Goal: Task Accomplishment & Management: Manage account settings

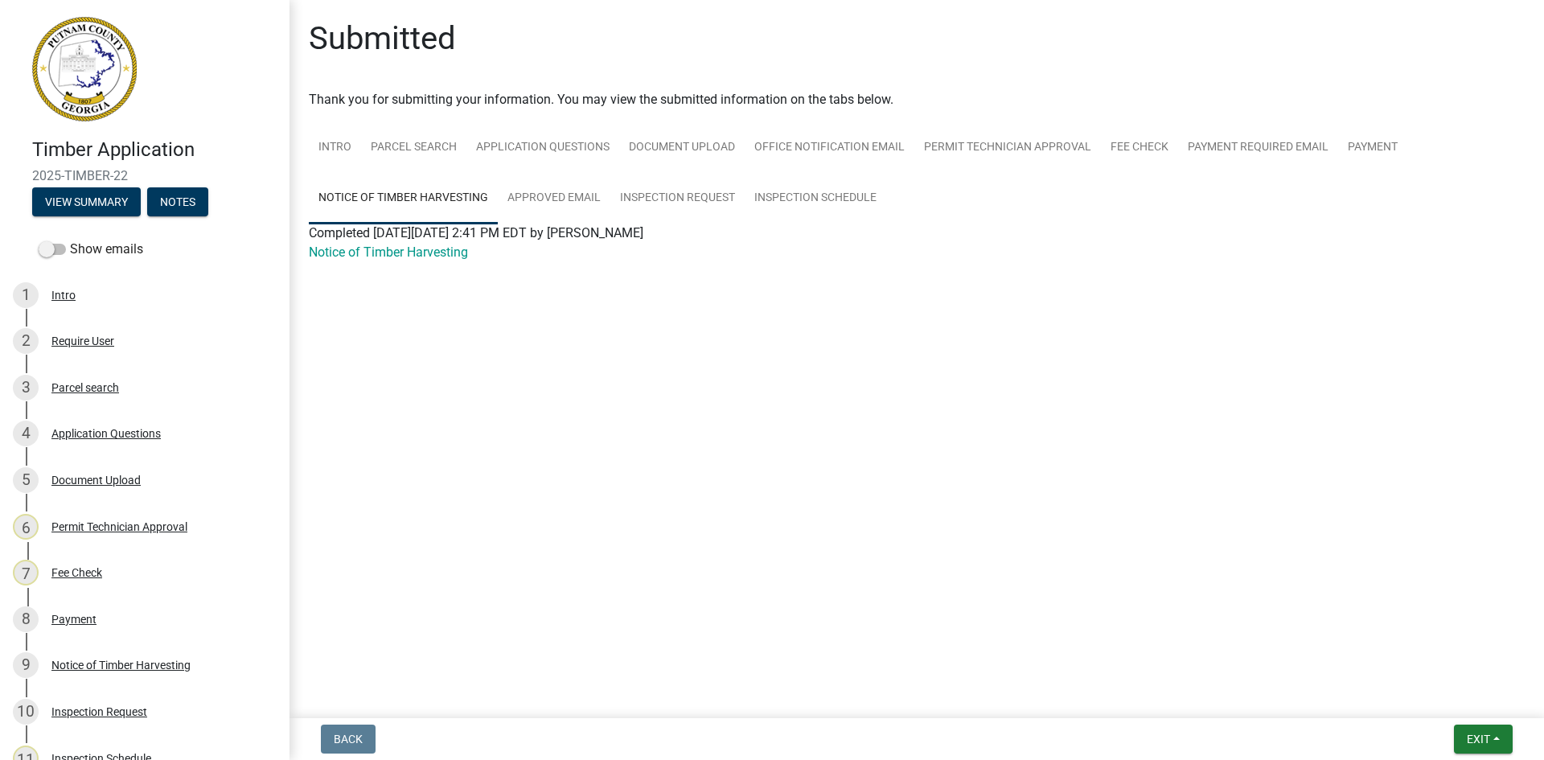
scroll to position [228, 0]
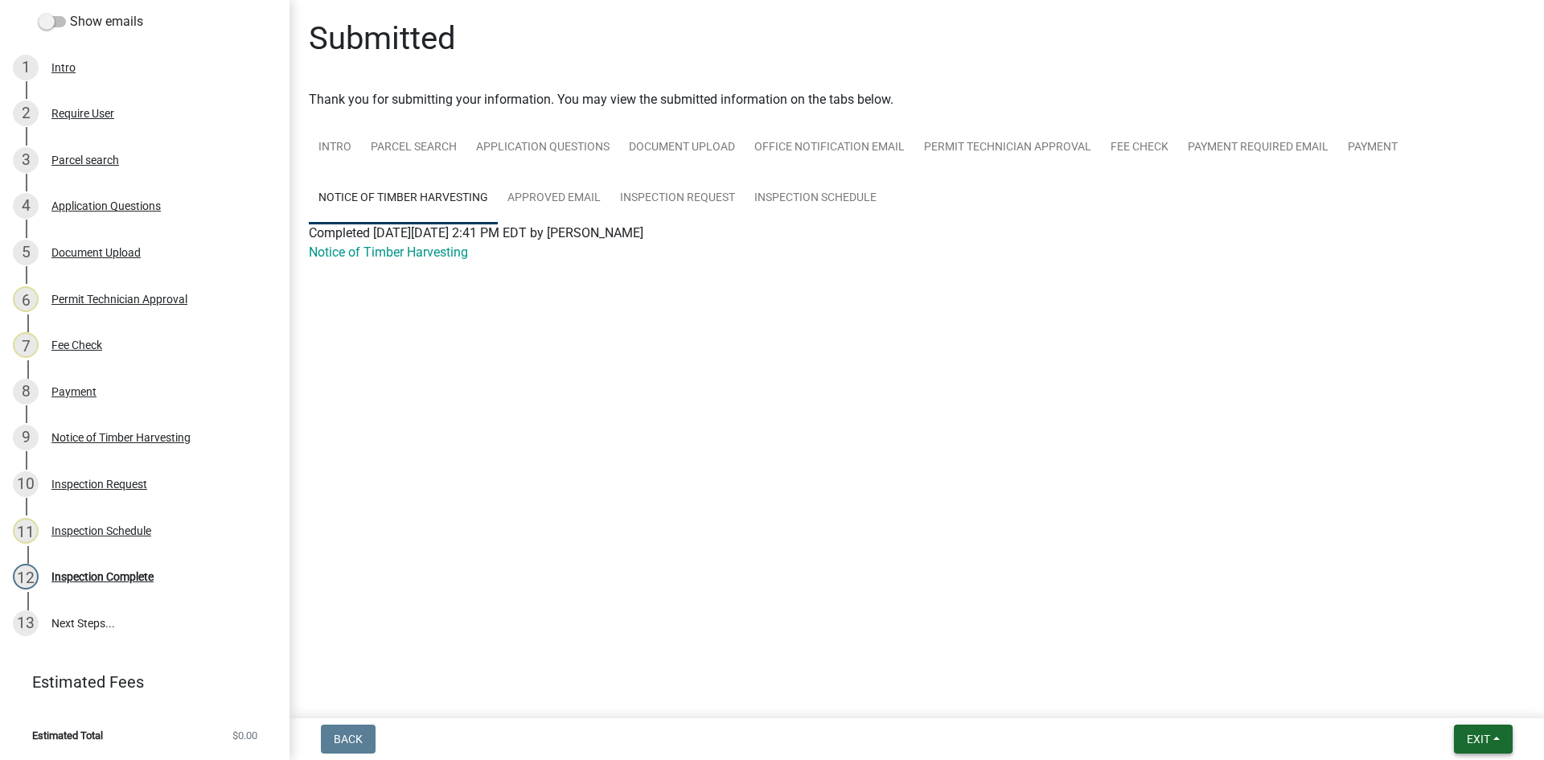
click at [1479, 742] on span "Exit" at bounding box center [1478, 739] width 23 height 13
click at [1483, 709] on button "Save & Exit" at bounding box center [1448, 697] width 129 height 39
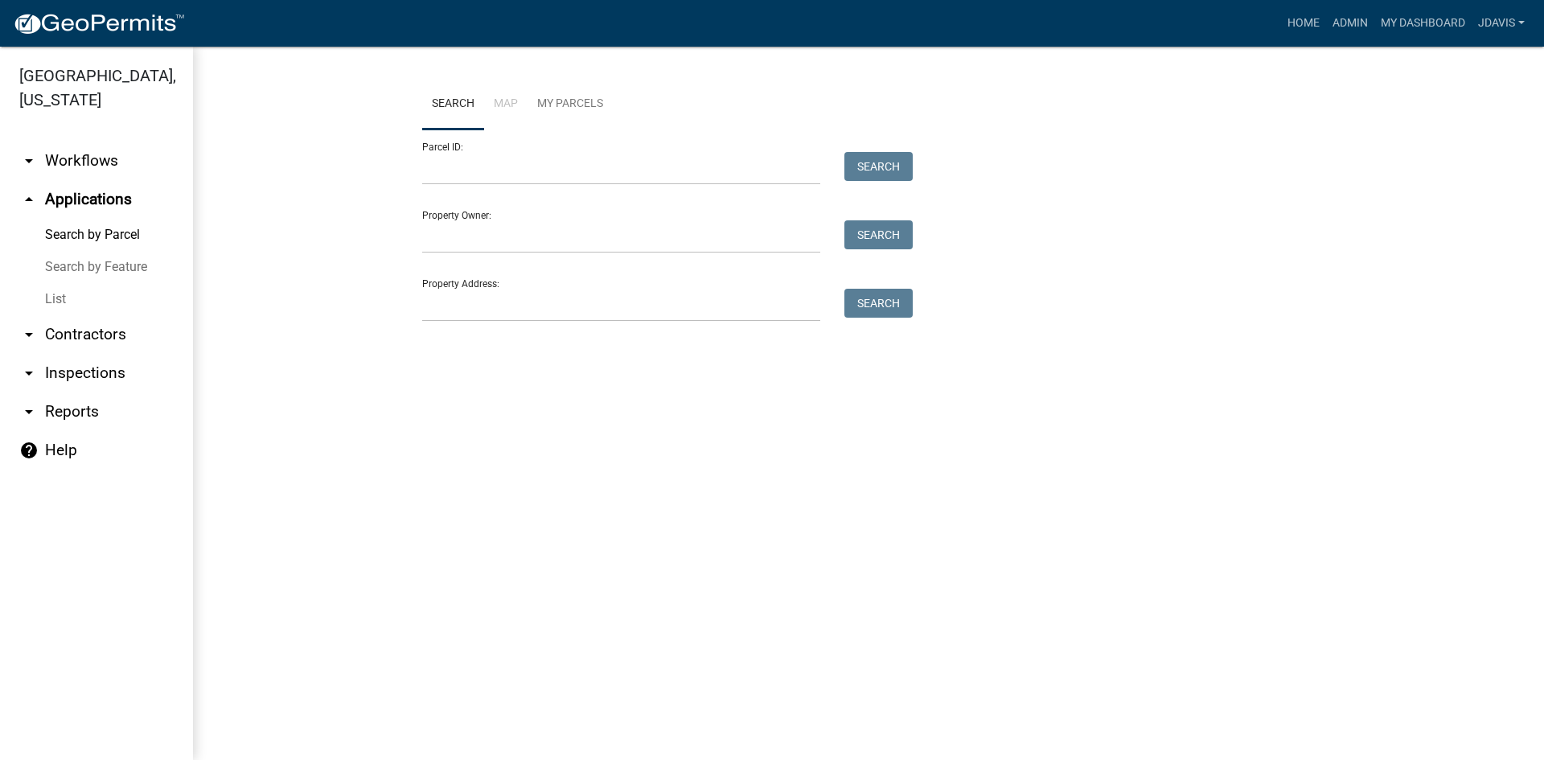
click at [46, 298] on link "List" at bounding box center [96, 299] width 193 height 32
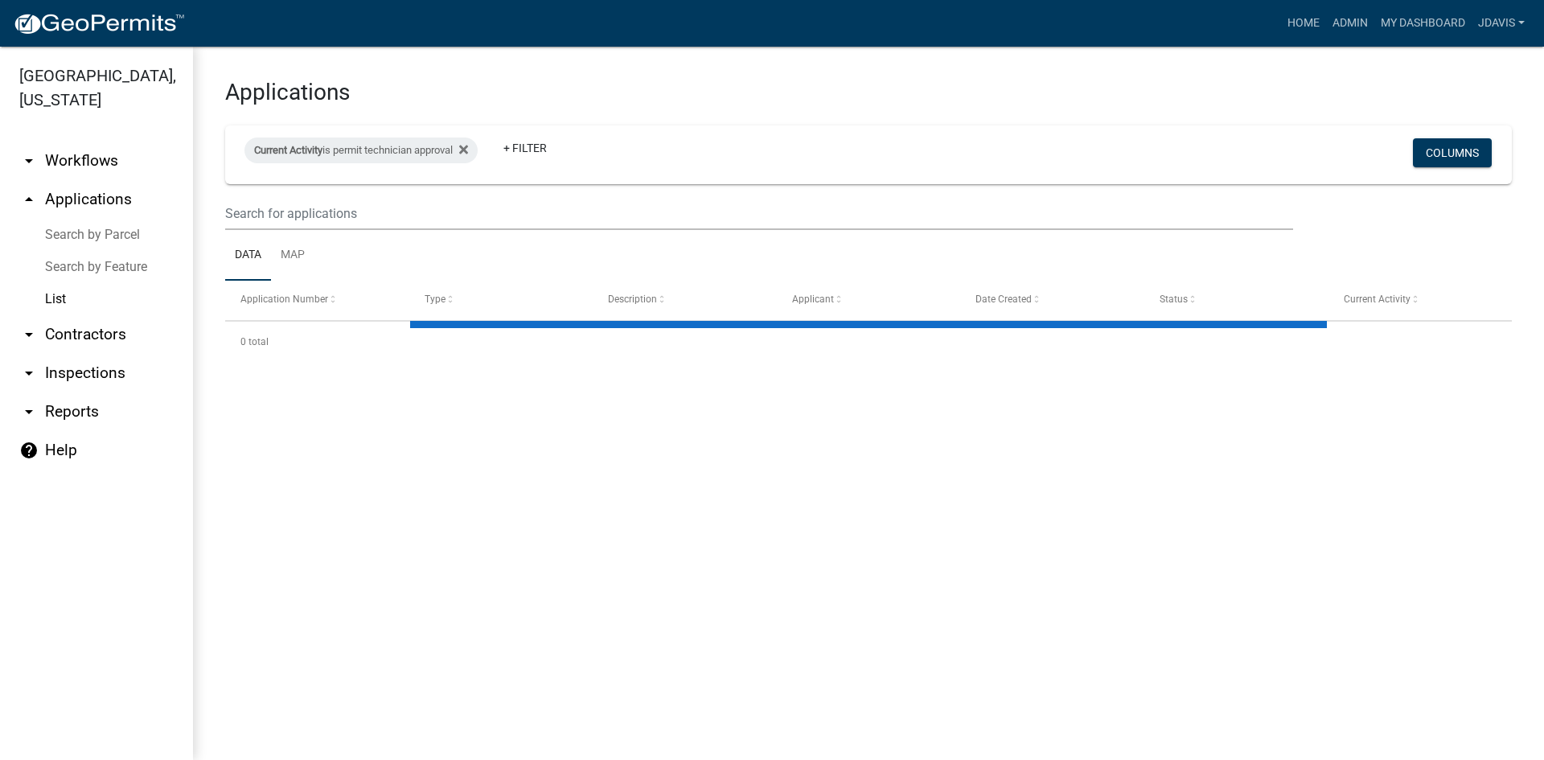
select select "2: 50"
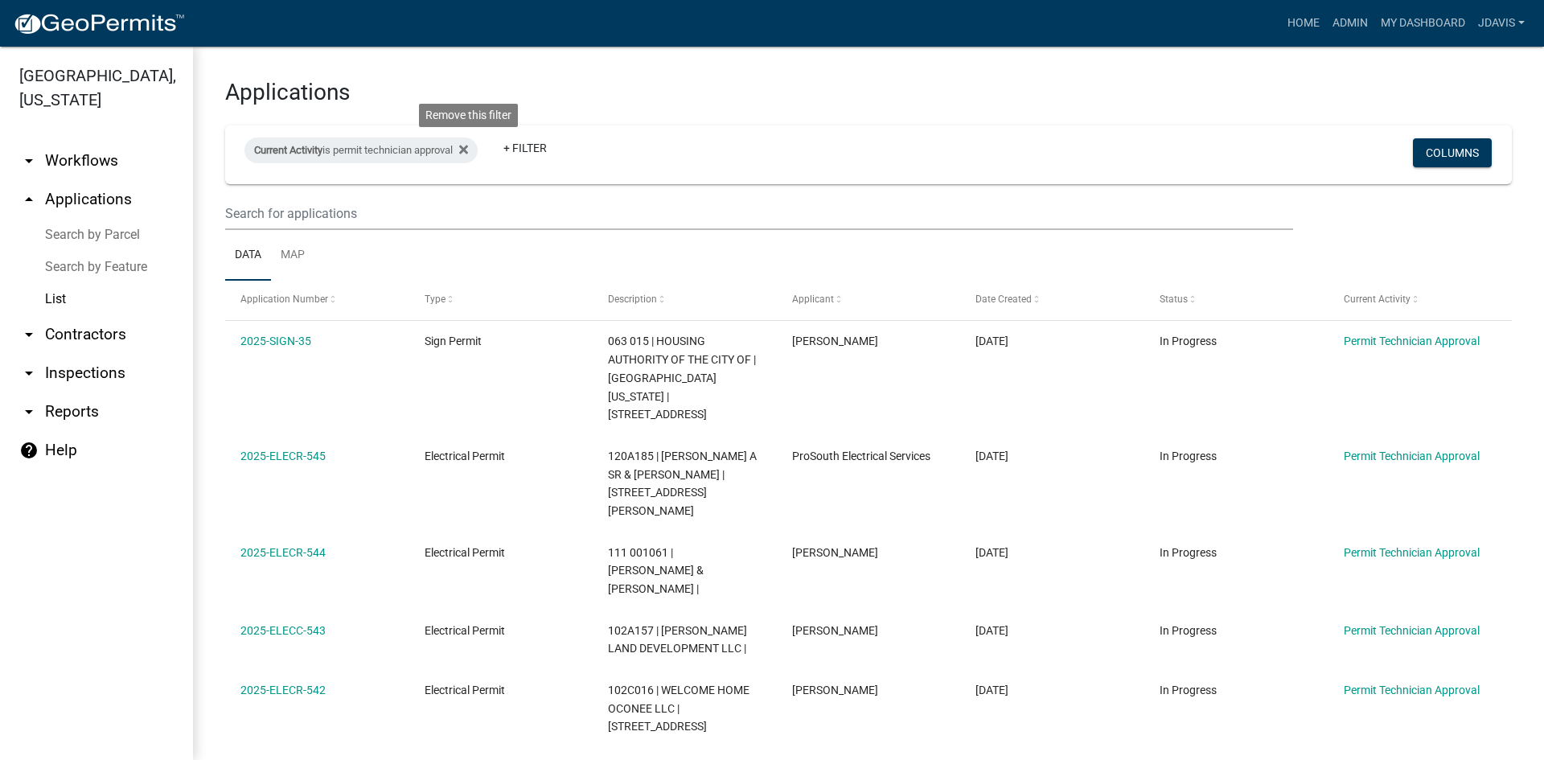
click at [468, 149] on icon at bounding box center [463, 149] width 9 height 13
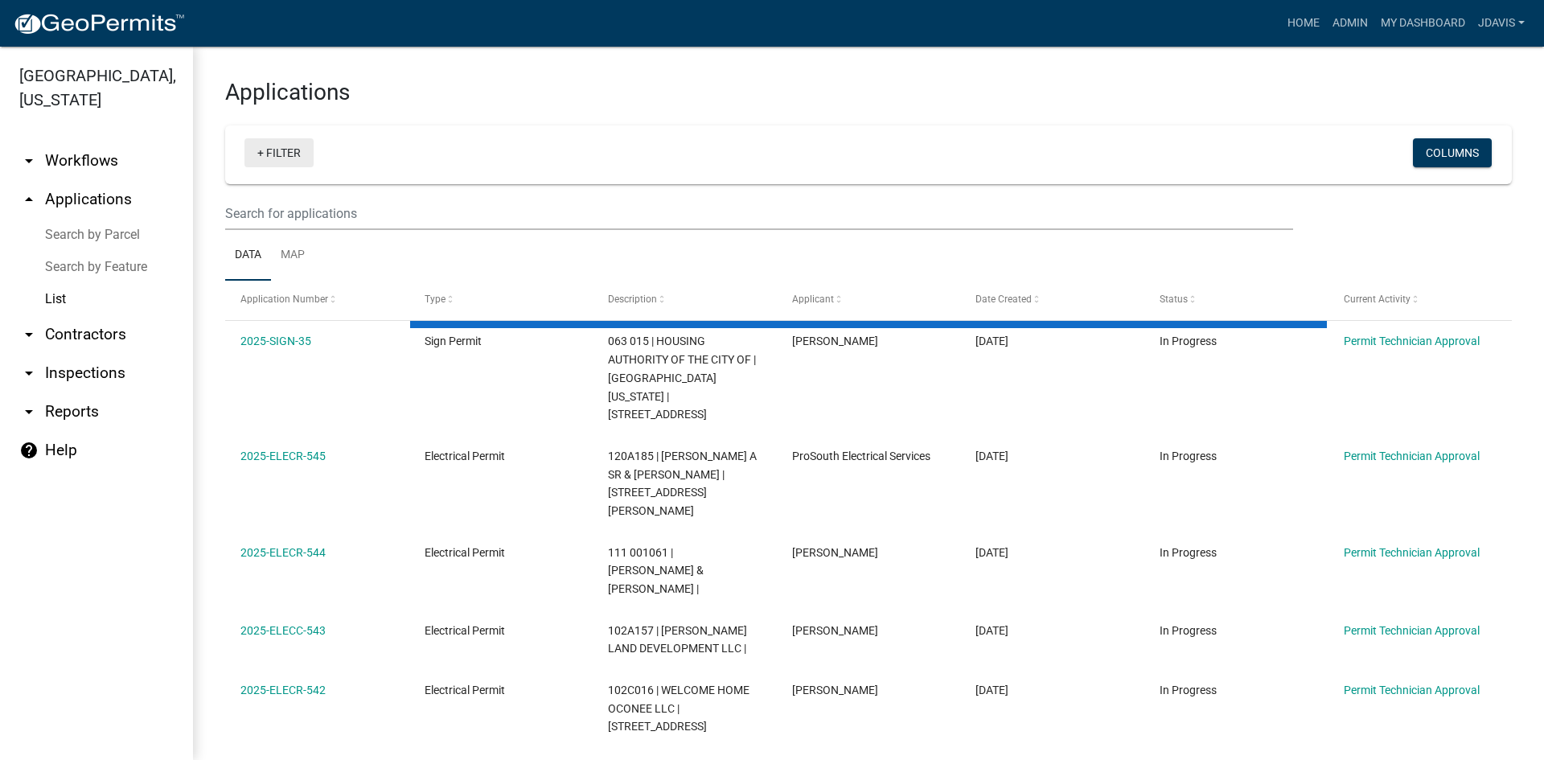
click at [257, 151] on link "+ Filter" at bounding box center [279, 152] width 69 height 29
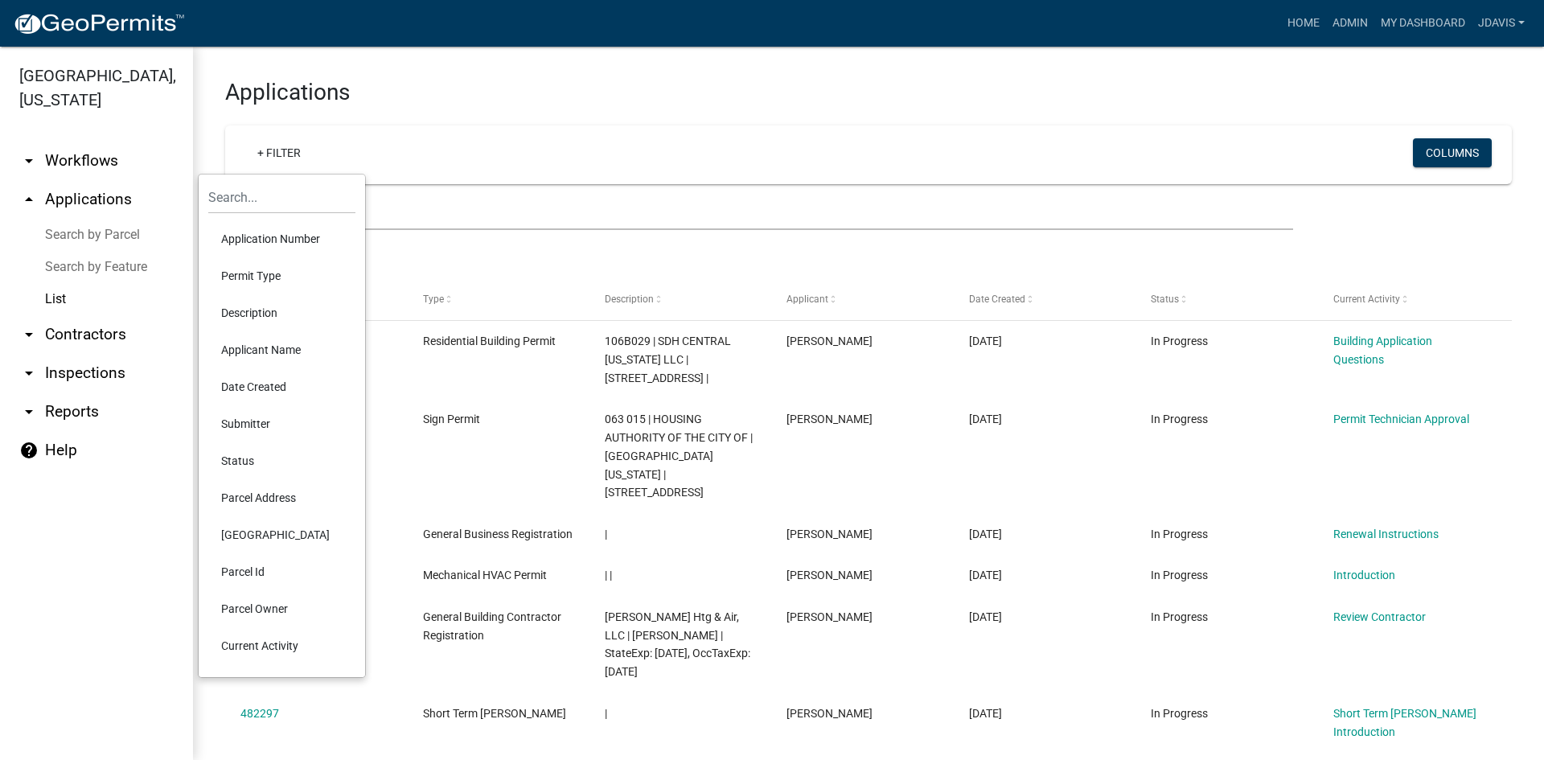
click at [278, 640] on li "Current Activity" at bounding box center [281, 645] width 147 height 37
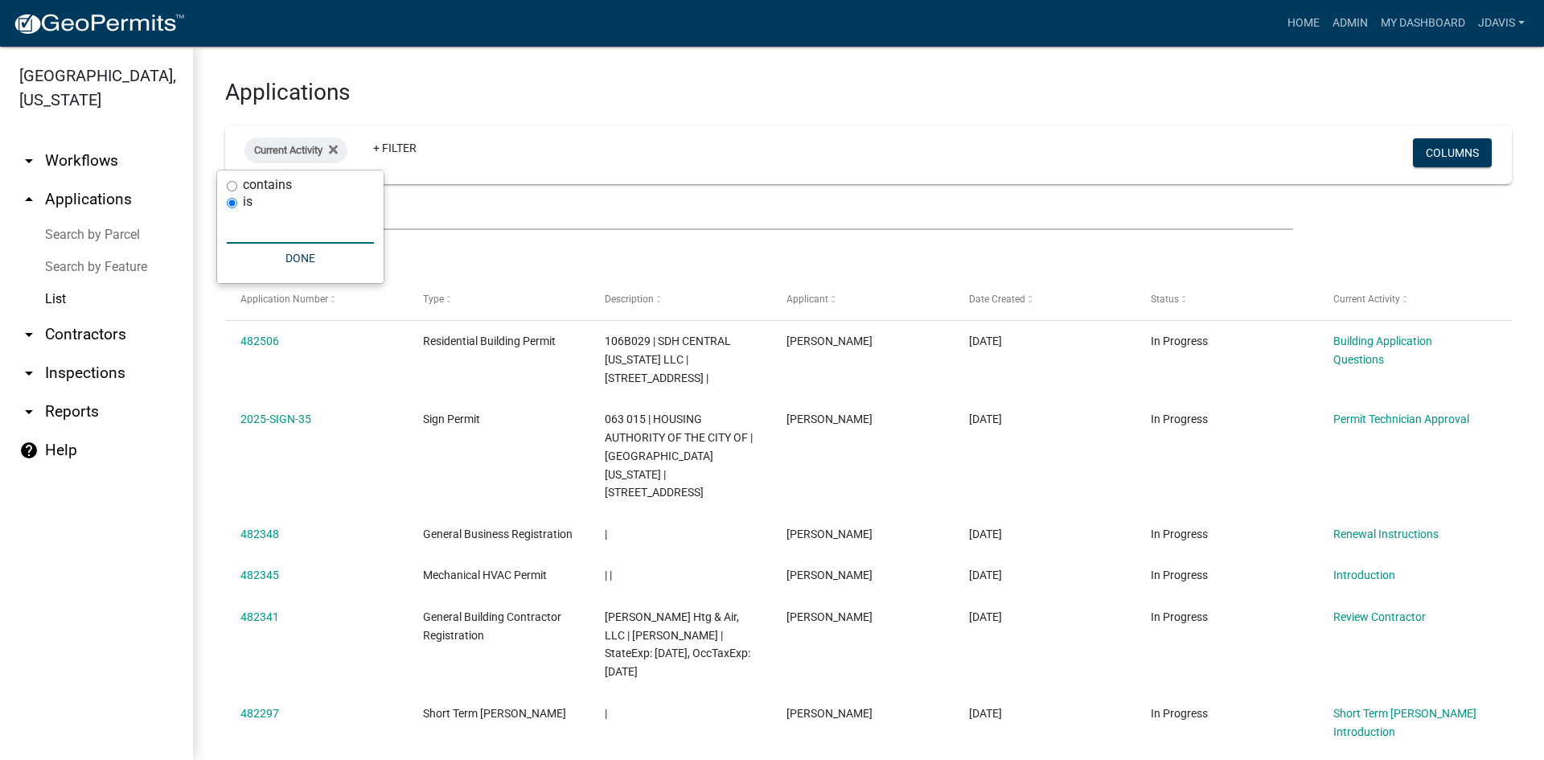
click at [290, 224] on input "text" at bounding box center [300, 227] width 147 height 33
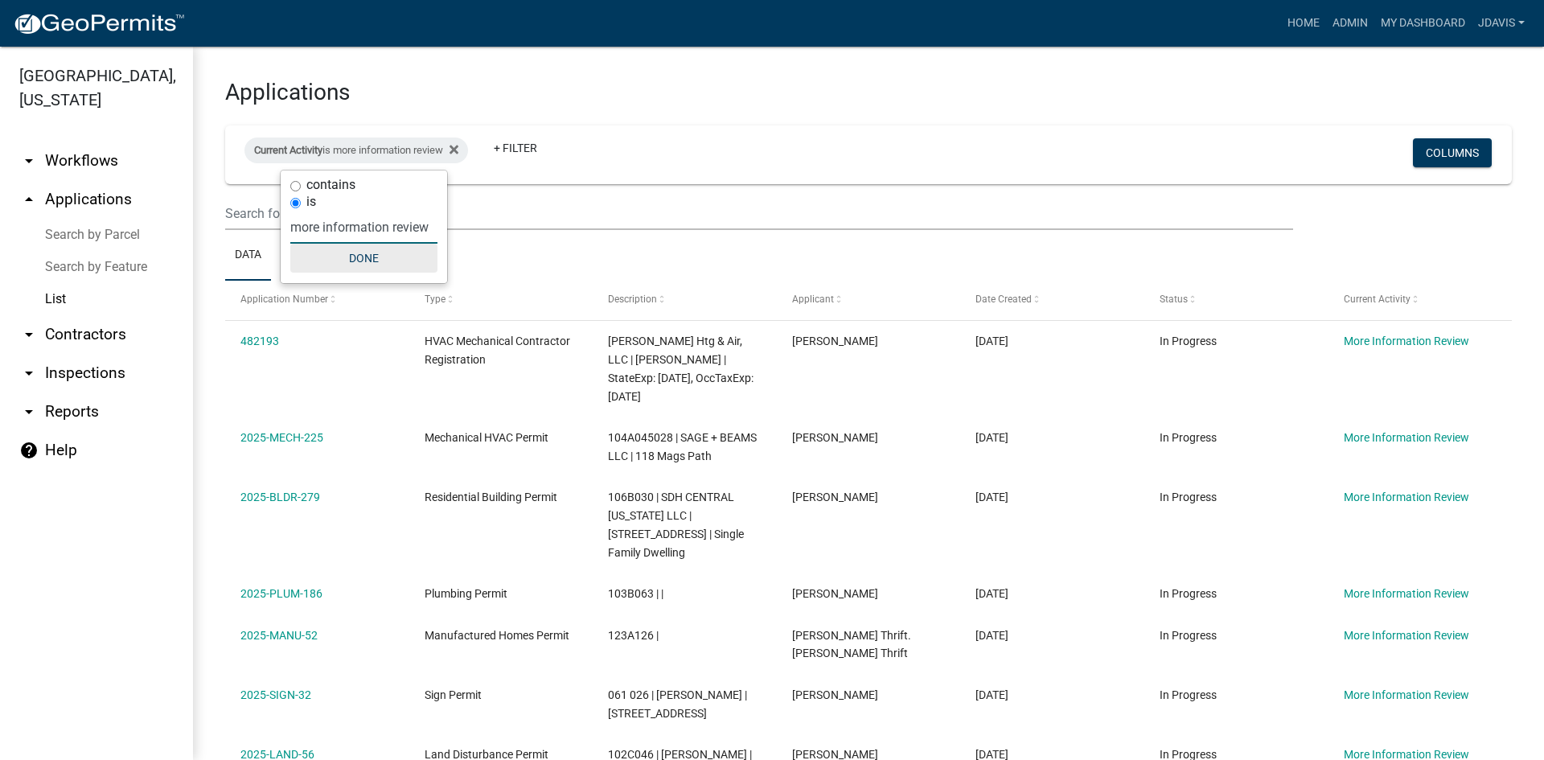
type input "more information review"
click at [371, 265] on button "Done" at bounding box center [363, 258] width 147 height 29
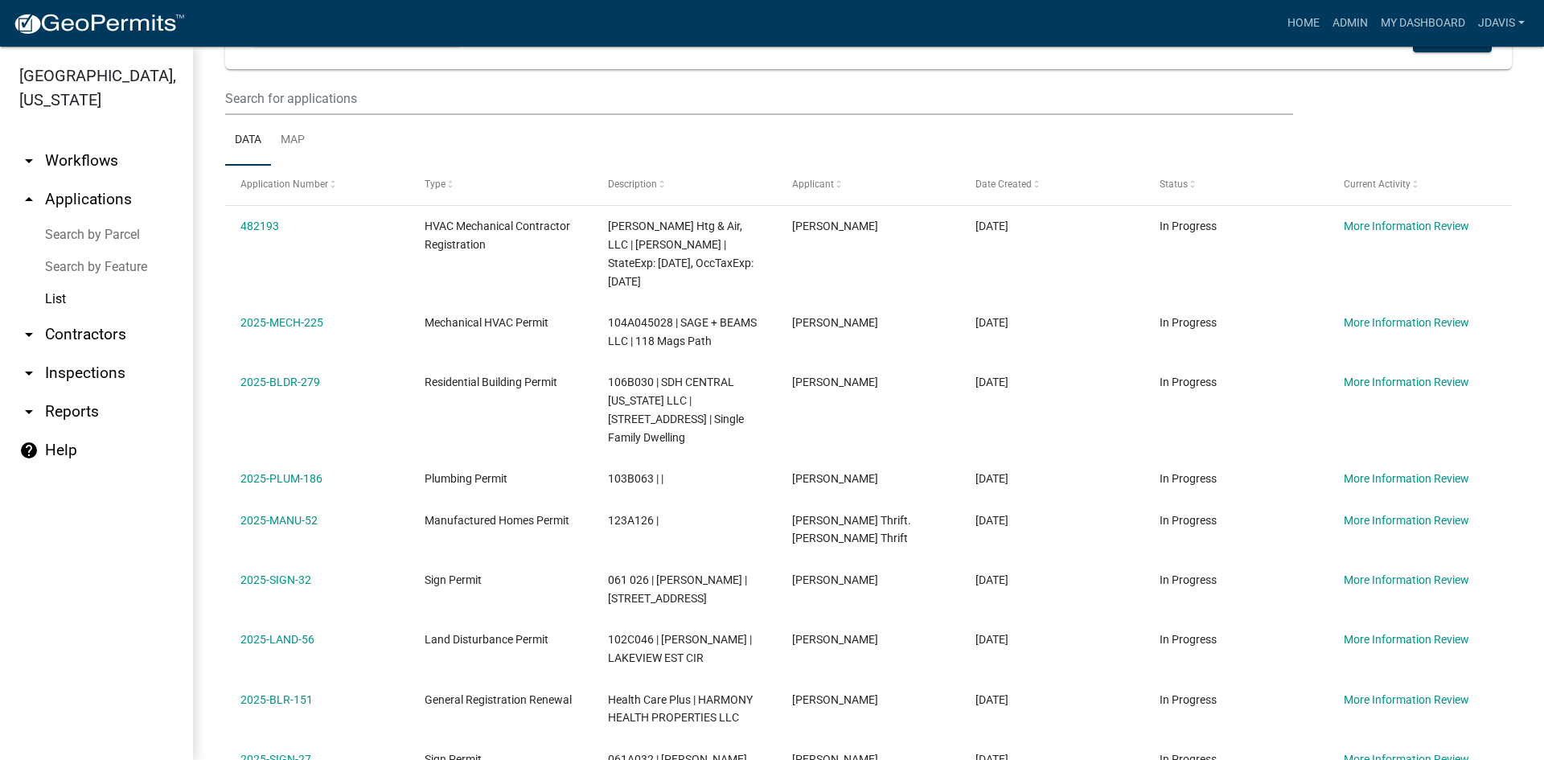
scroll to position [292, 0]
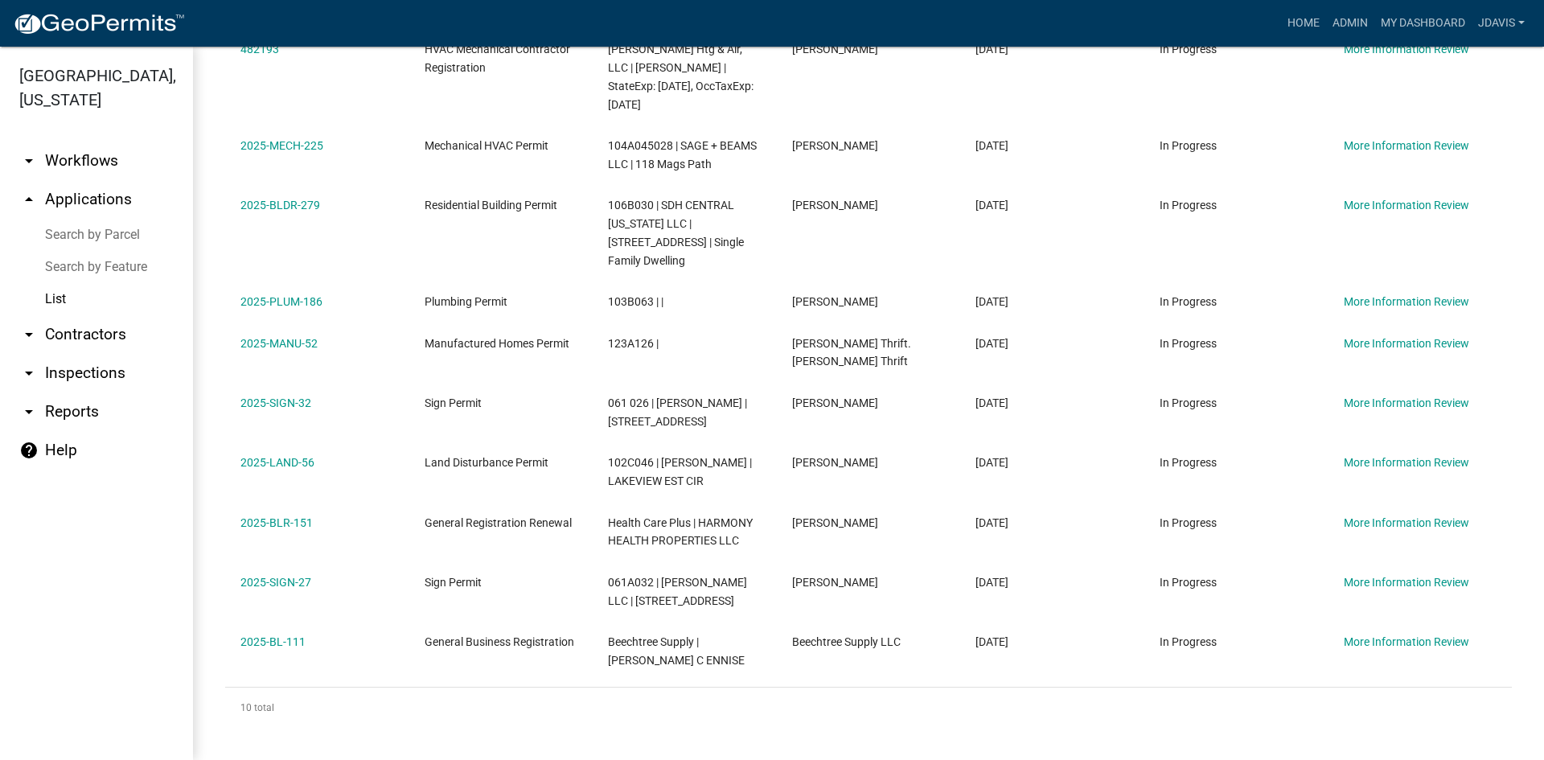
drag, startPoint x: 222, startPoint y: 344, endPoint x: 1145, endPoint y: 798, distance: 1028.8
click at [1145, 759] on html "Internet Explorer does NOT work with GeoPermits. Get a new browser for more sec…" at bounding box center [772, 380] width 1544 height 760
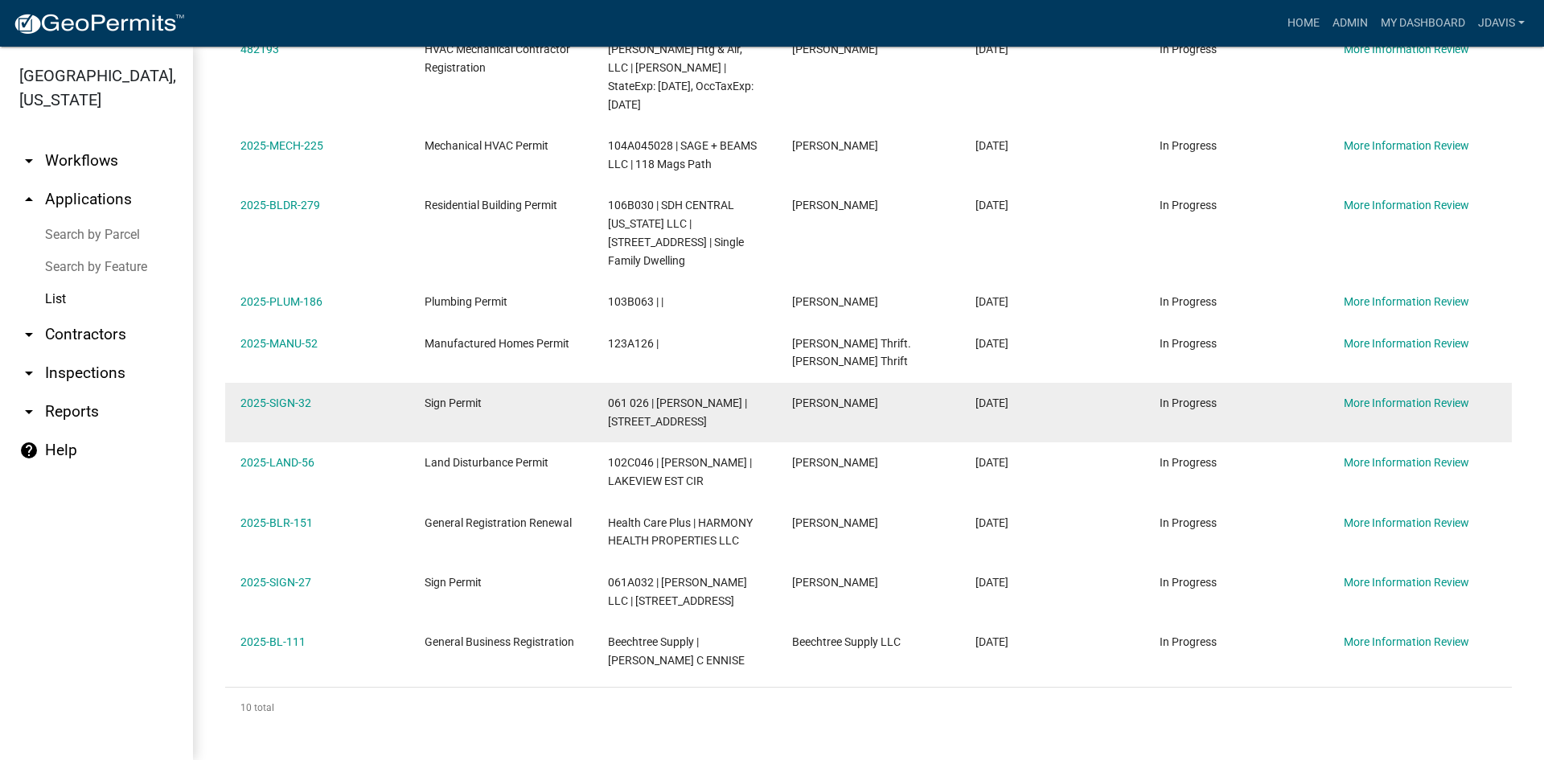
copy div "482193 HVAC Mechanical Contractor Registration [PERSON_NAME] Htg & Air, LLC | […"
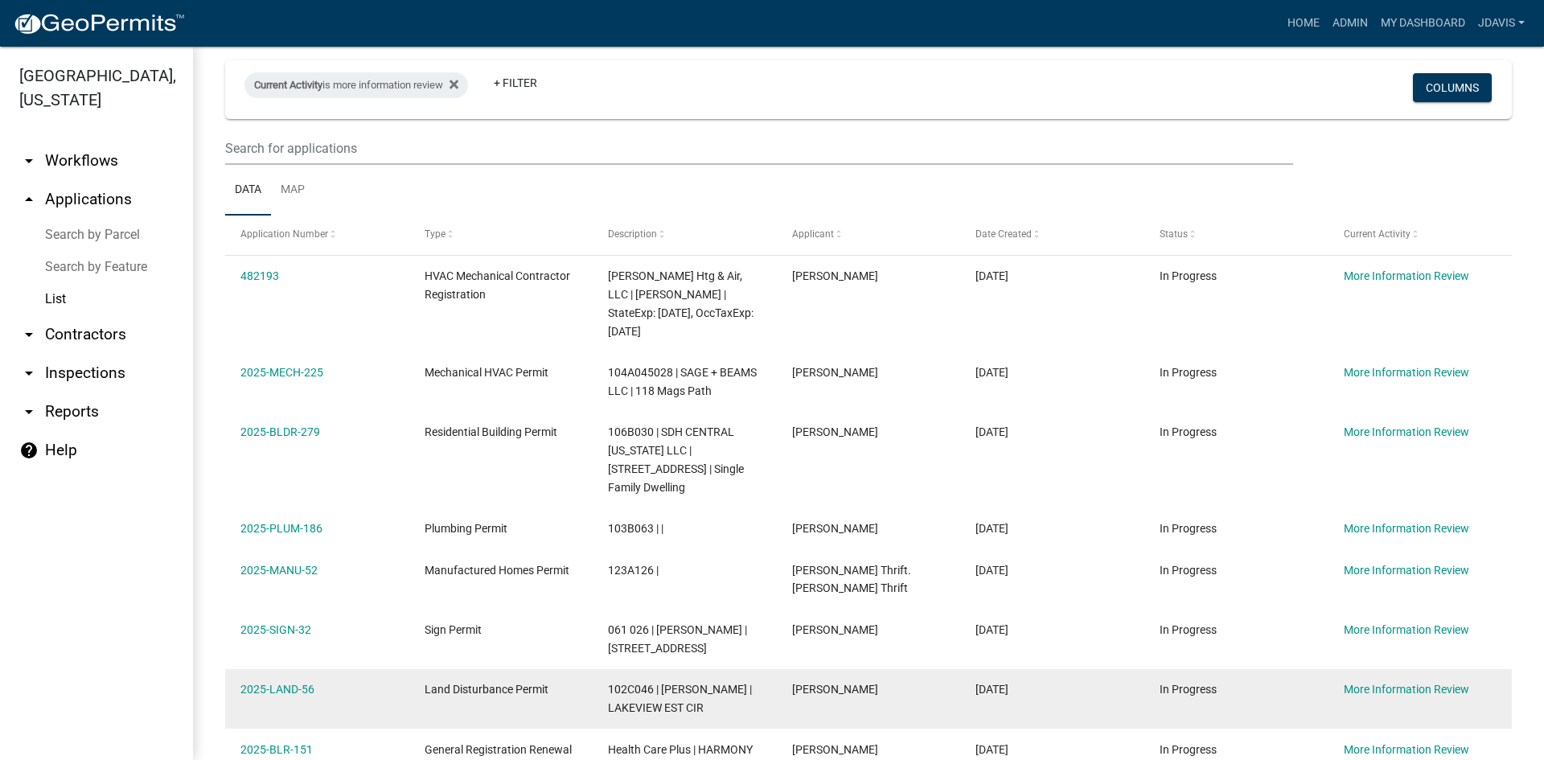
scroll to position [0, 0]
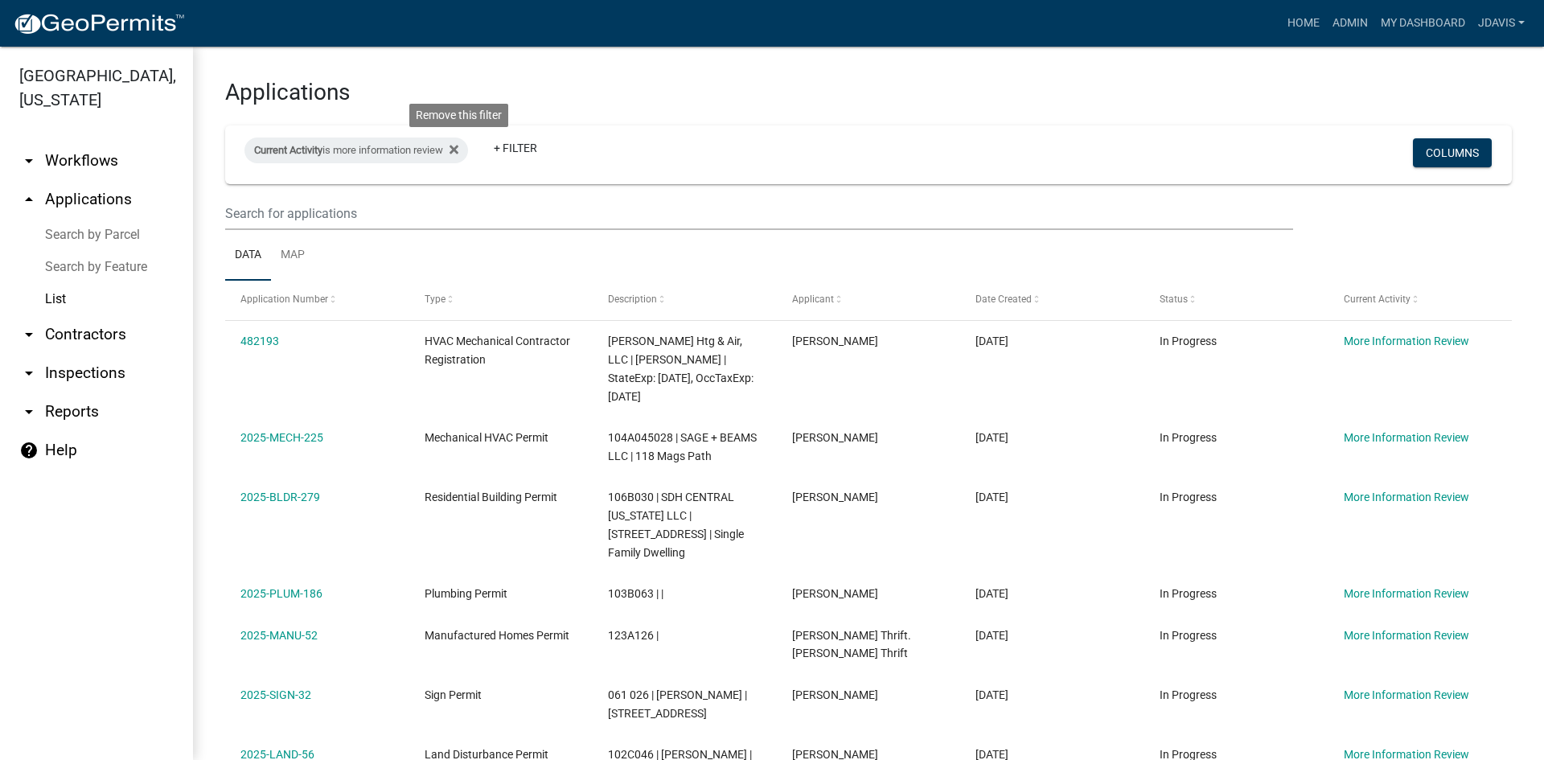
drag, startPoint x: 466, startPoint y: 150, endPoint x: 427, endPoint y: 166, distance: 42.1
click at [458, 150] on icon at bounding box center [454, 149] width 9 height 13
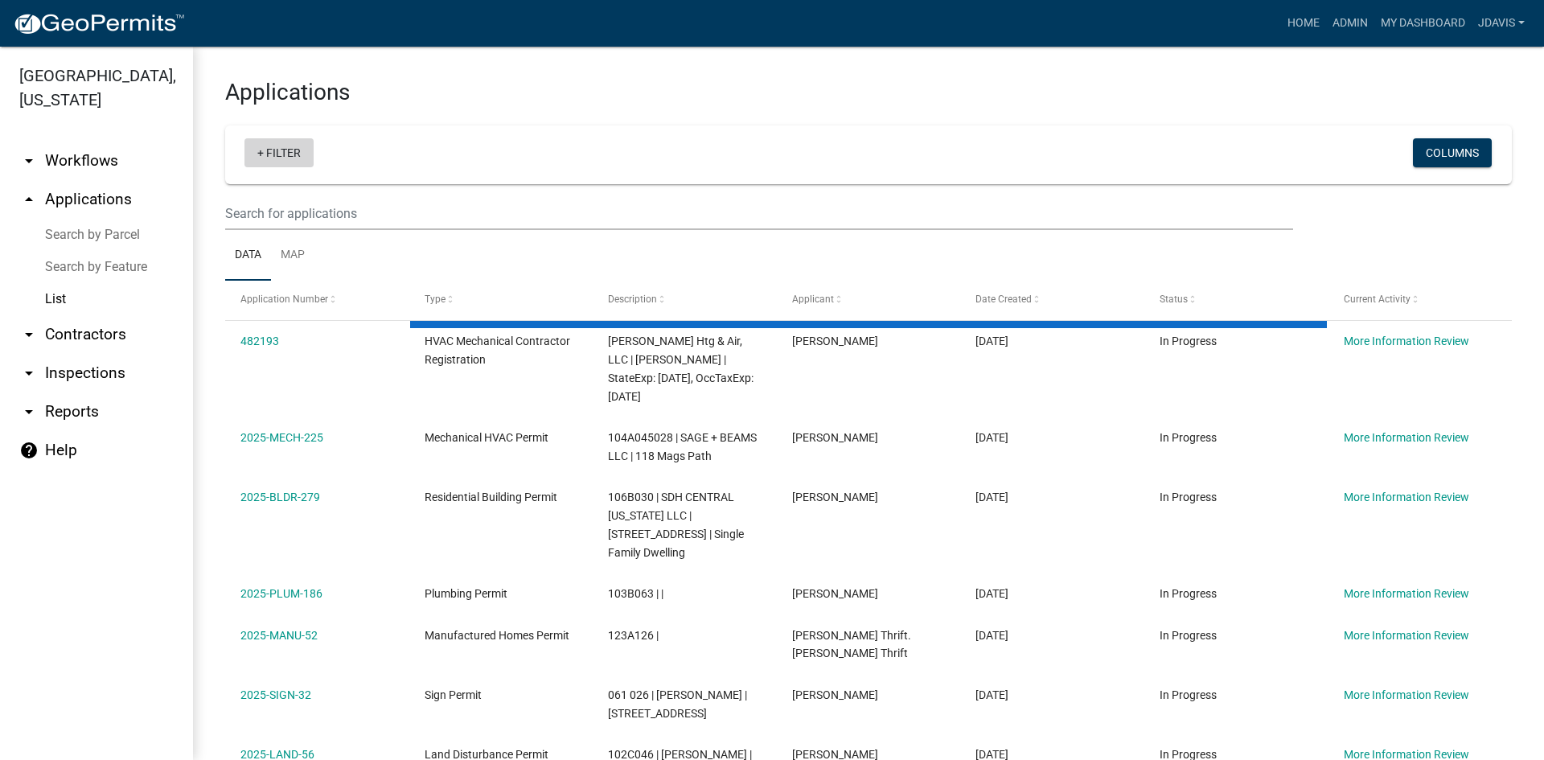
click at [258, 153] on link "+ Filter" at bounding box center [279, 152] width 69 height 29
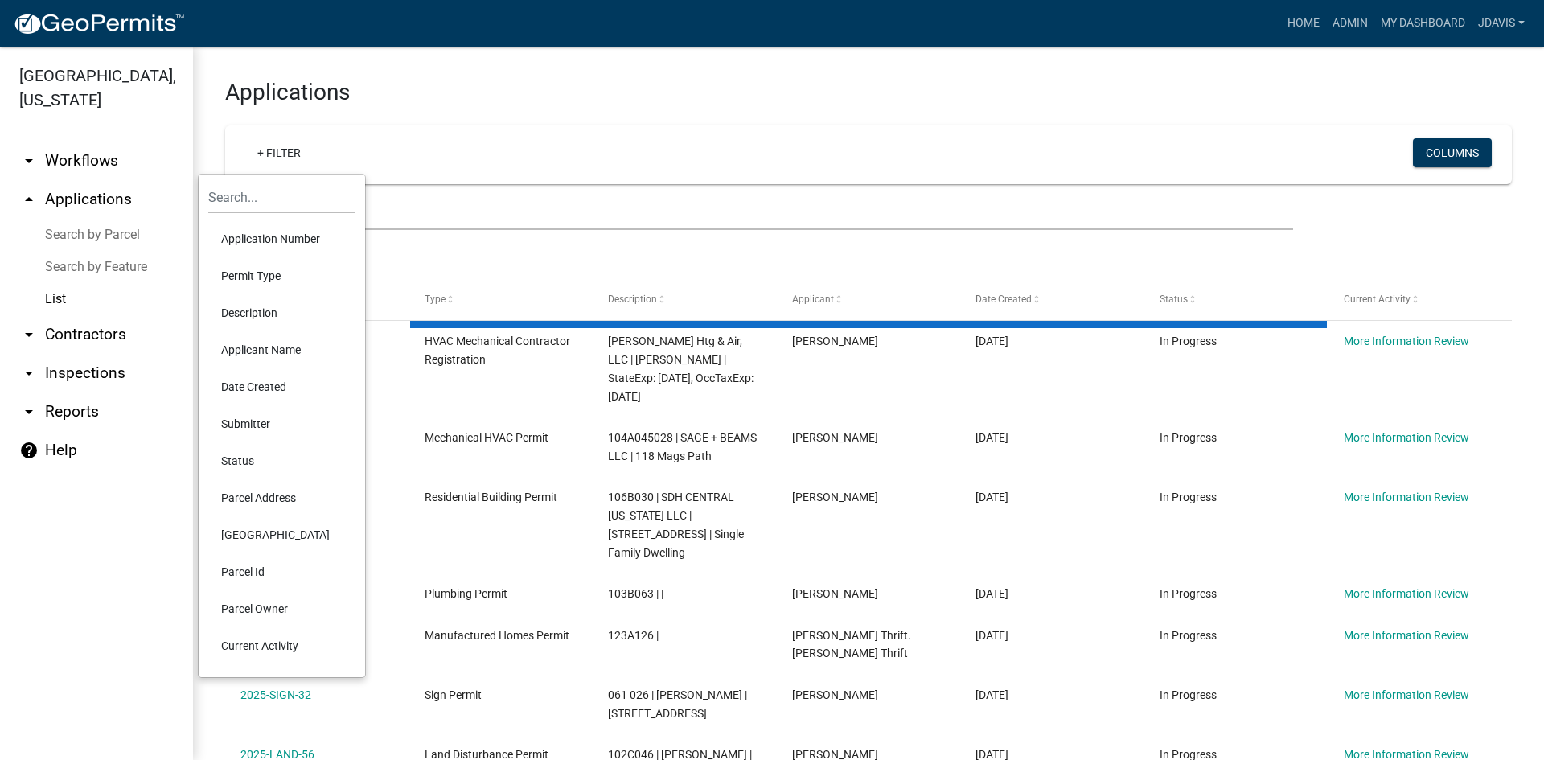
click at [286, 645] on li "Current Activity" at bounding box center [281, 645] width 147 height 37
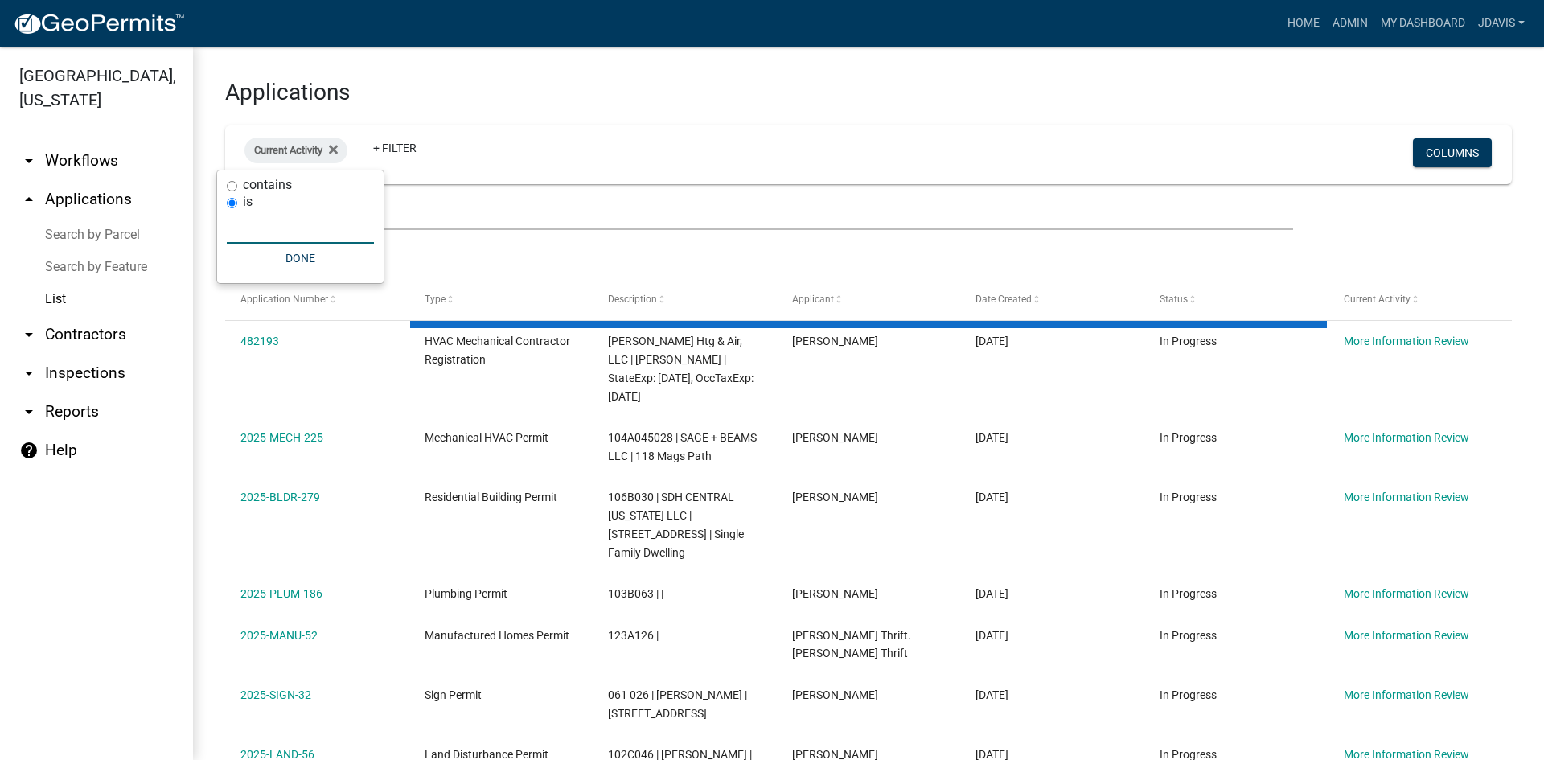
click at [302, 234] on input "text" at bounding box center [300, 227] width 147 height 33
select select "2: 50"
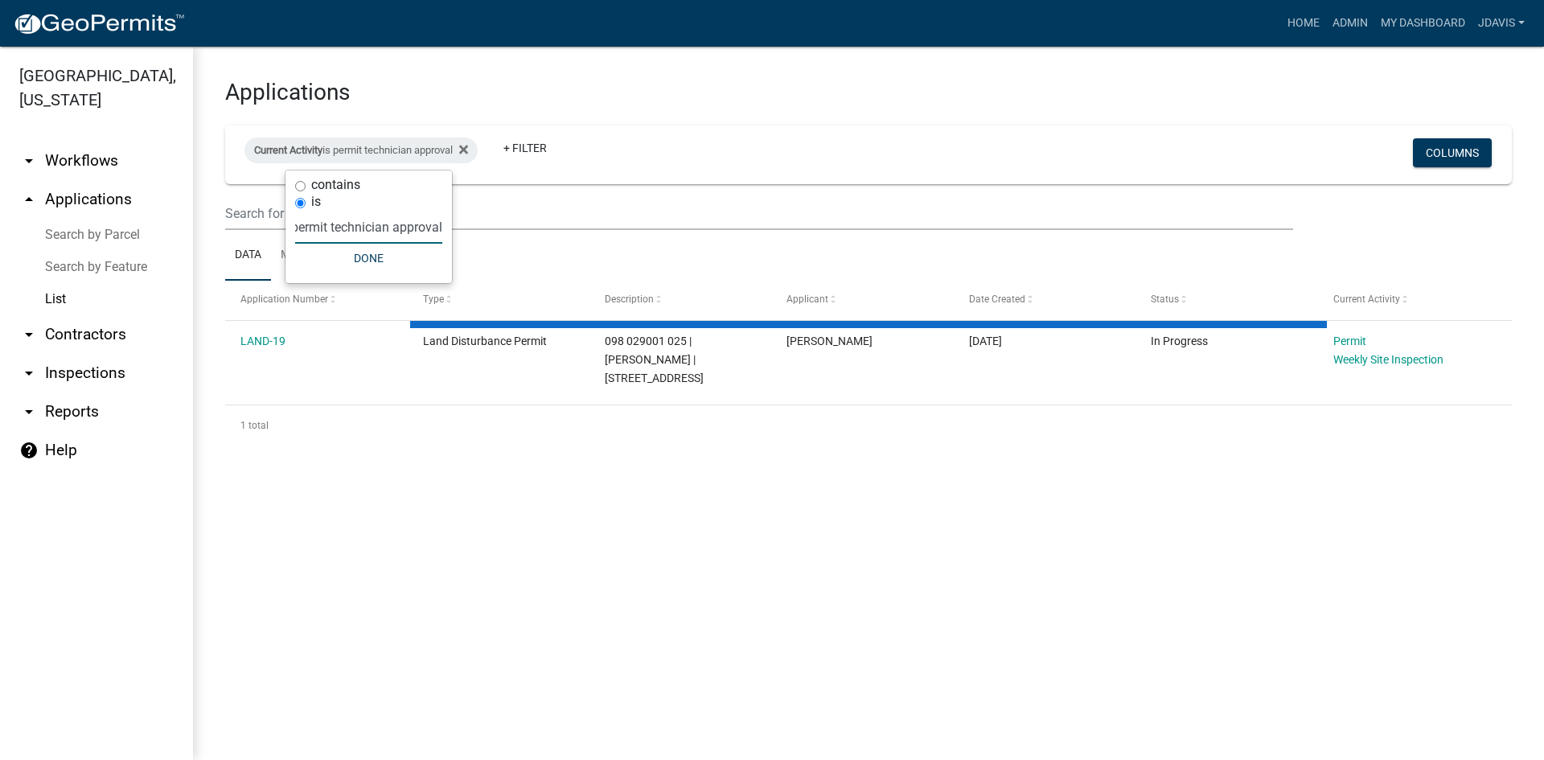
scroll to position [0, 10]
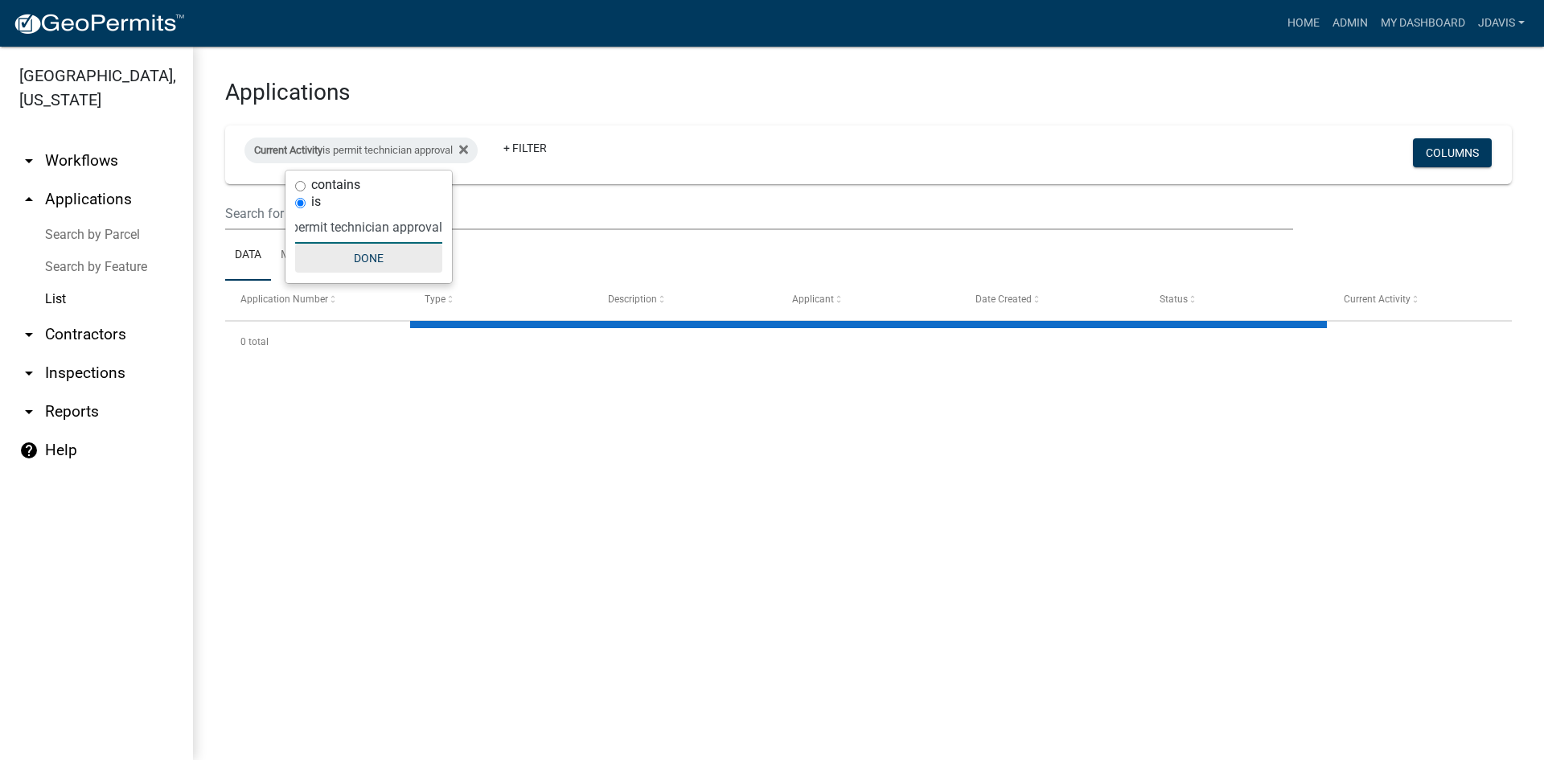
type input "permit technician approval"
click at [359, 252] on button "Done" at bounding box center [368, 258] width 147 height 29
select select "2: 50"
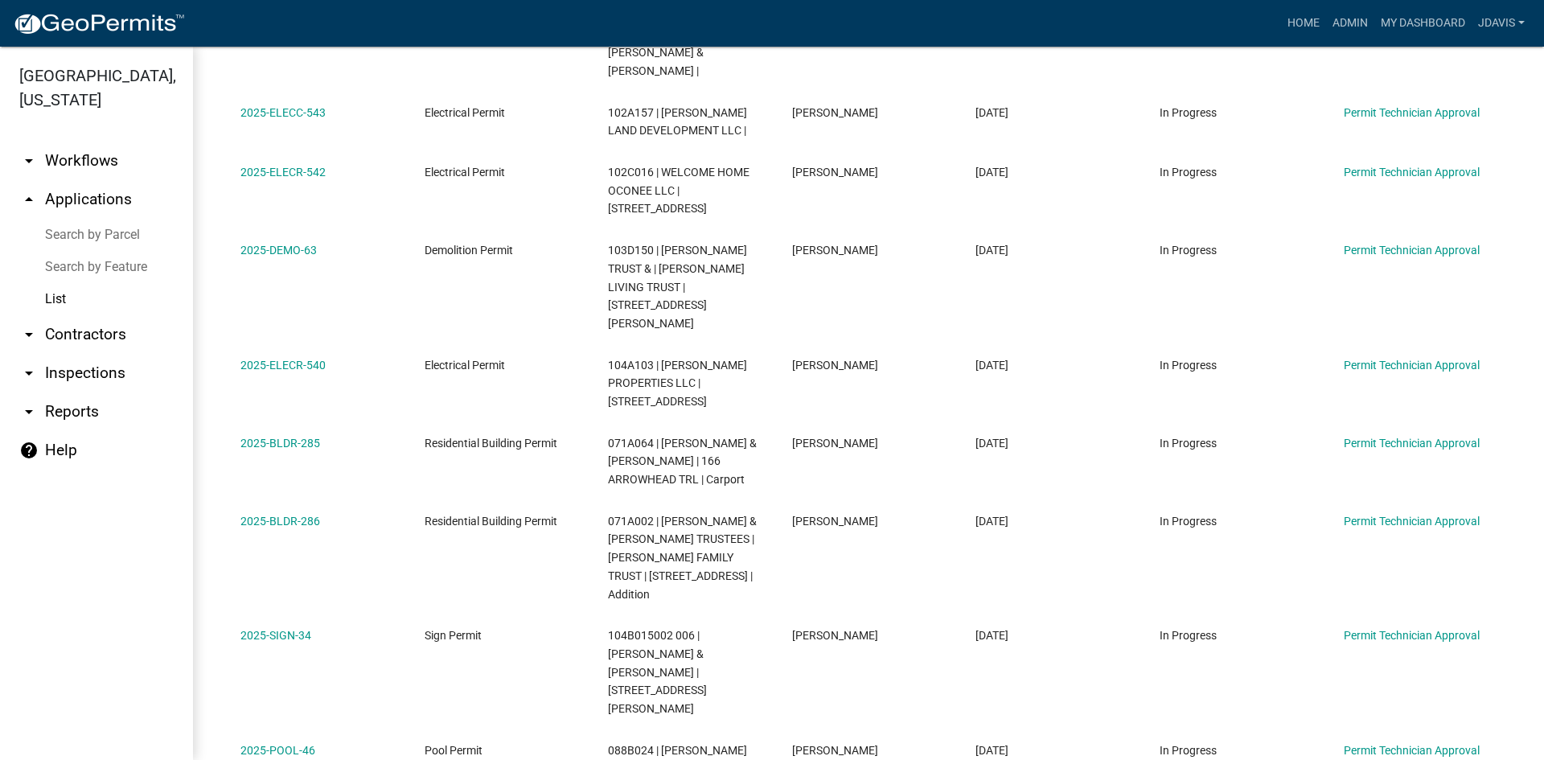
scroll to position [855, 0]
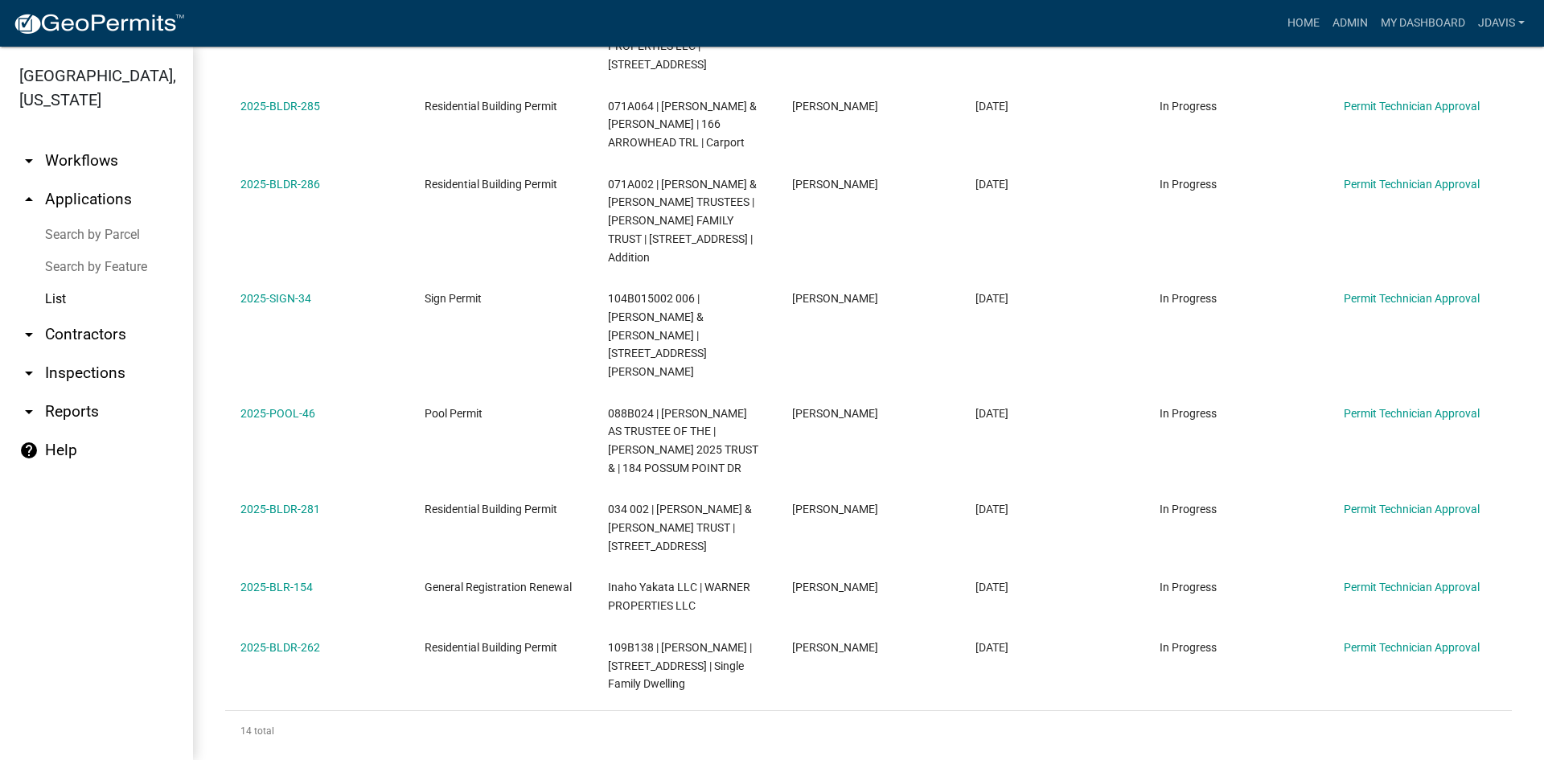
drag, startPoint x: 235, startPoint y: 339, endPoint x: 1221, endPoint y: 639, distance: 1030.7
click at [1221, 639] on div "Application Number Type Description Applicant Date Created Status Current Activ…" at bounding box center [868, 88] width 1287 height 1325
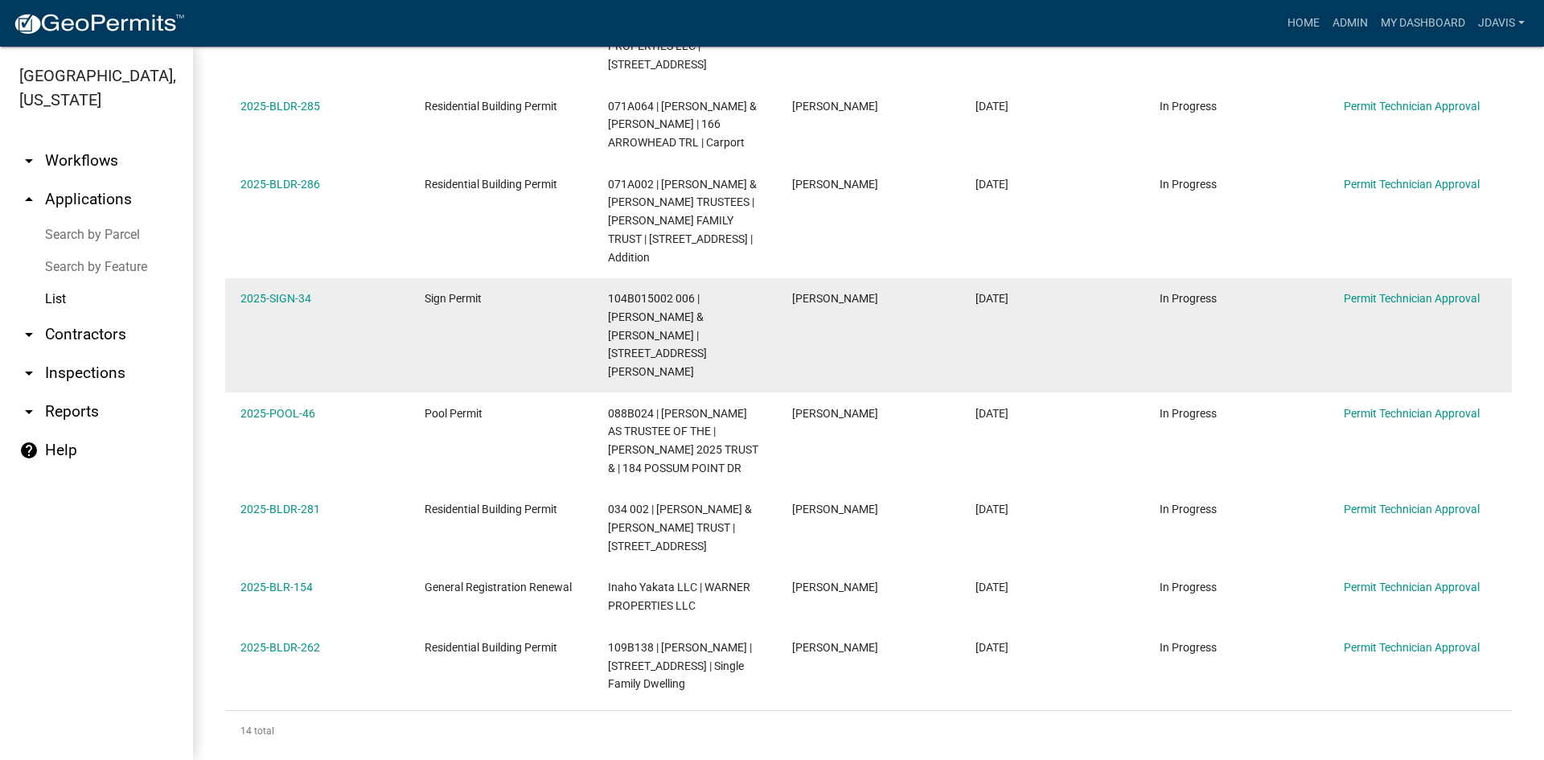
copy div "2025-SIGN-35 Sign Permit 063 015 | HOUSING AUTHORITY OF THE CITY OF | [GEOGRAPH…"
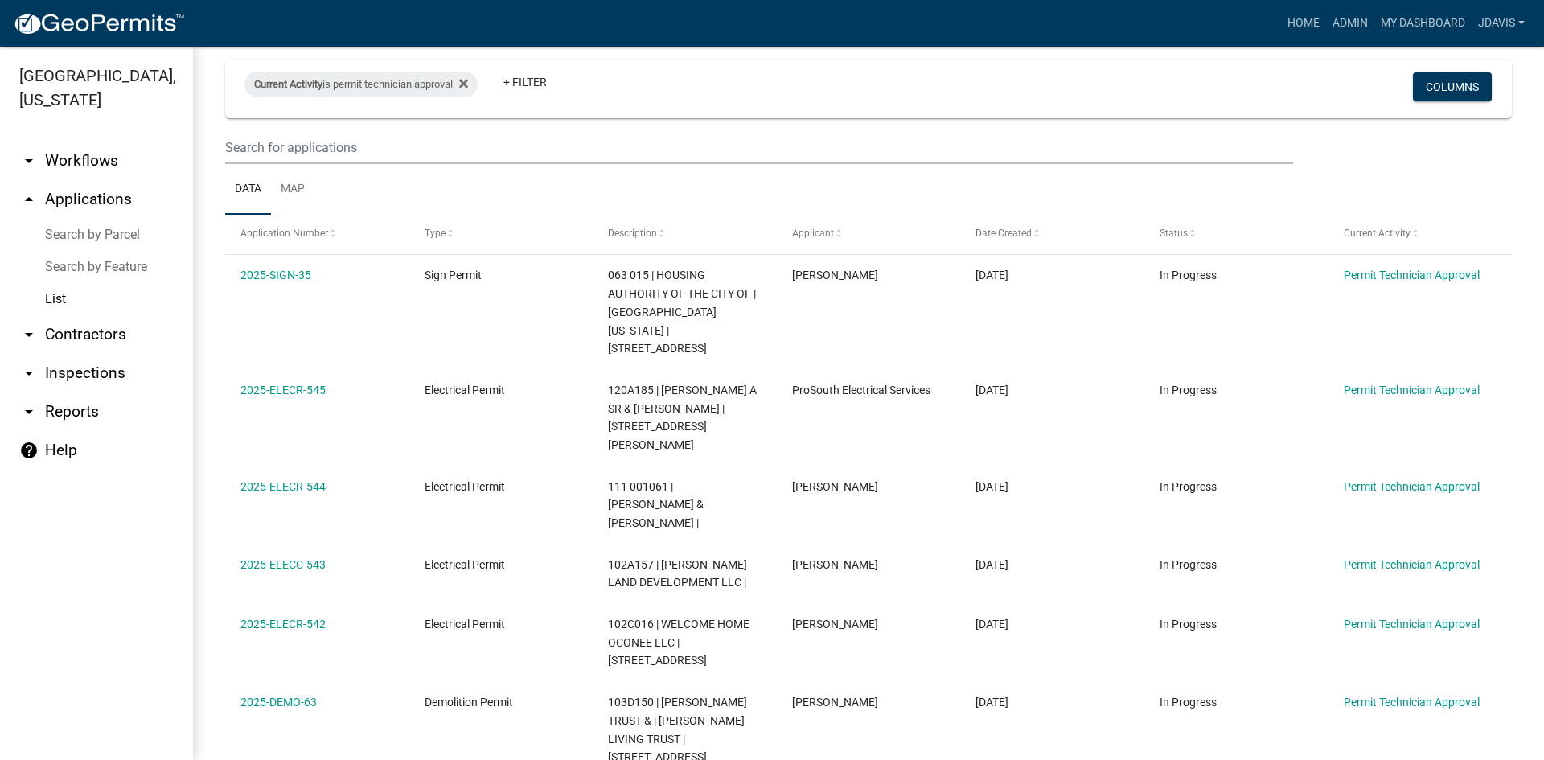
scroll to position [0, 0]
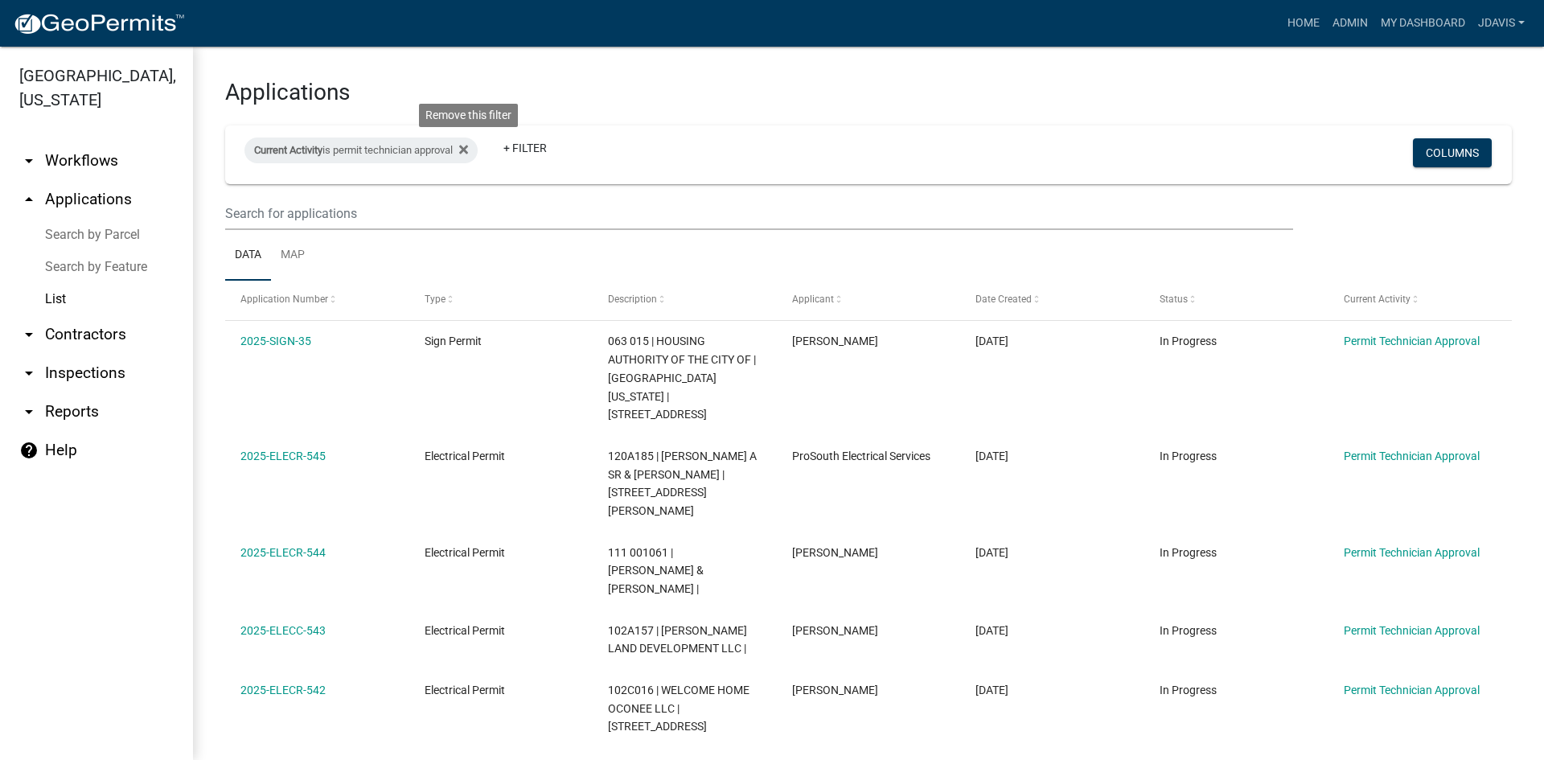
drag, startPoint x: 475, startPoint y: 148, endPoint x: 453, endPoint y: 154, distance: 22.4
click at [468, 148] on icon at bounding box center [463, 149] width 9 height 9
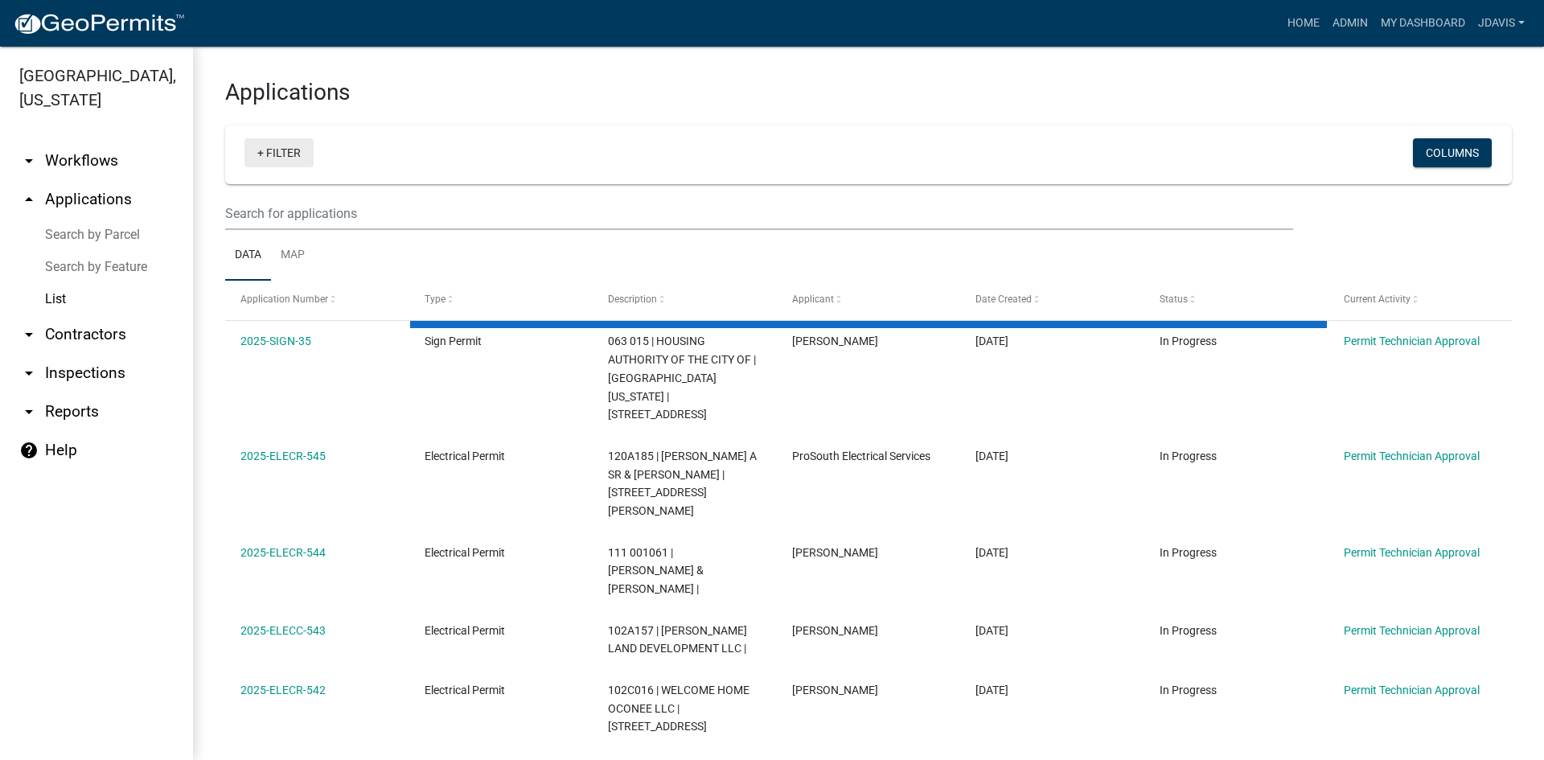
click at [261, 153] on link "+ Filter" at bounding box center [279, 152] width 69 height 29
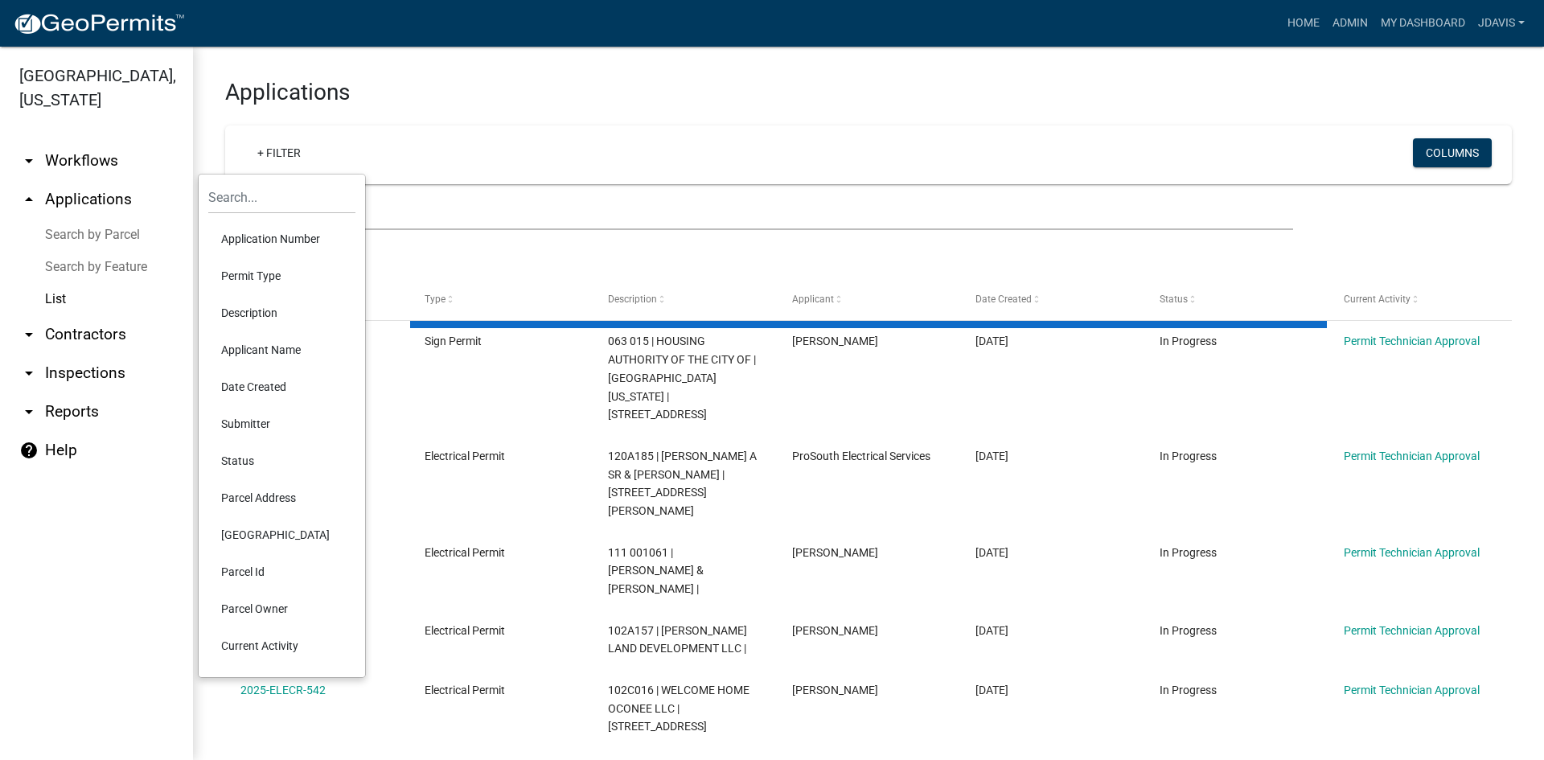
click at [272, 647] on li "Current Activity" at bounding box center [281, 645] width 147 height 37
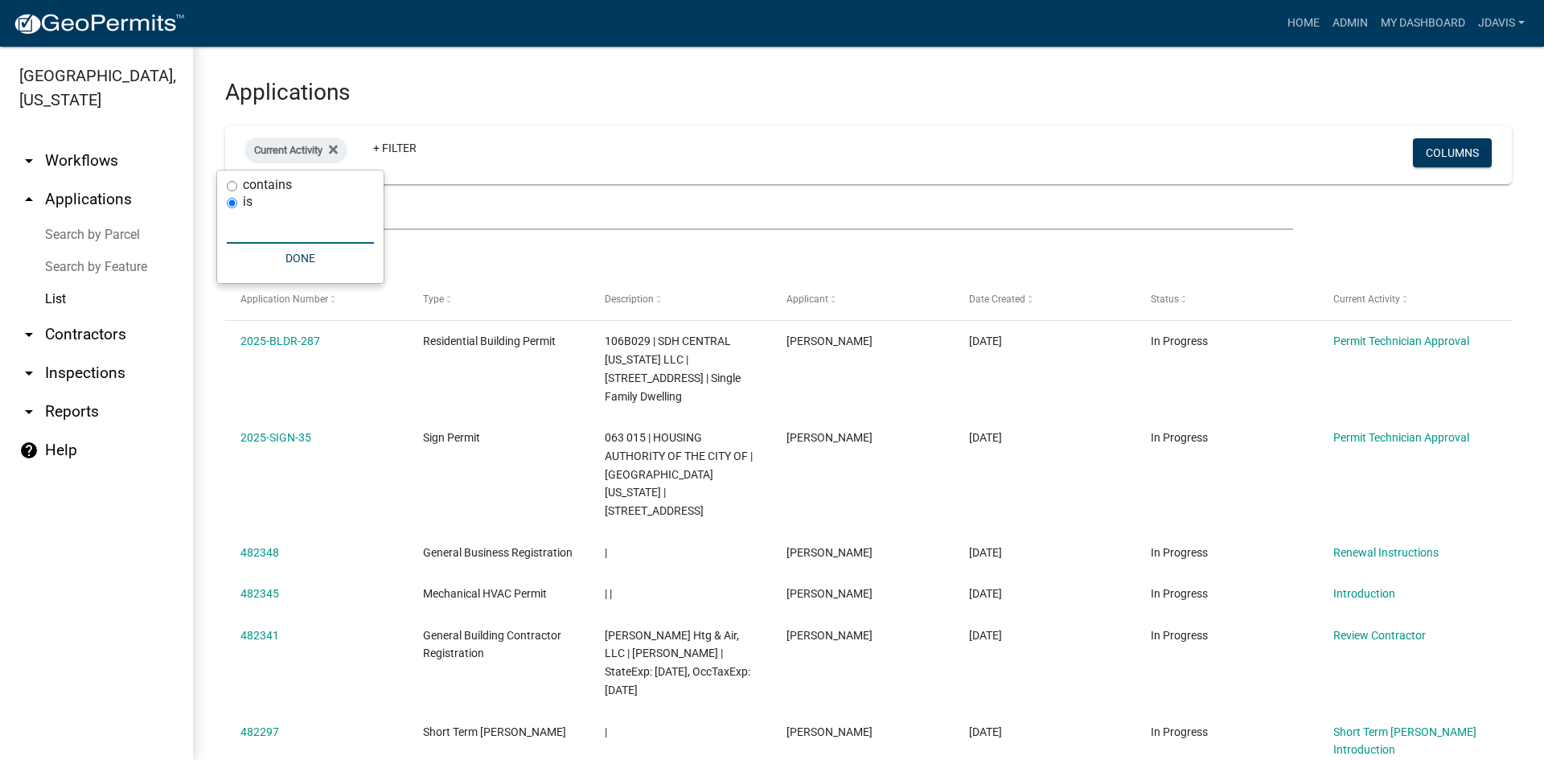
click at [261, 226] on input "text" at bounding box center [300, 227] width 147 height 33
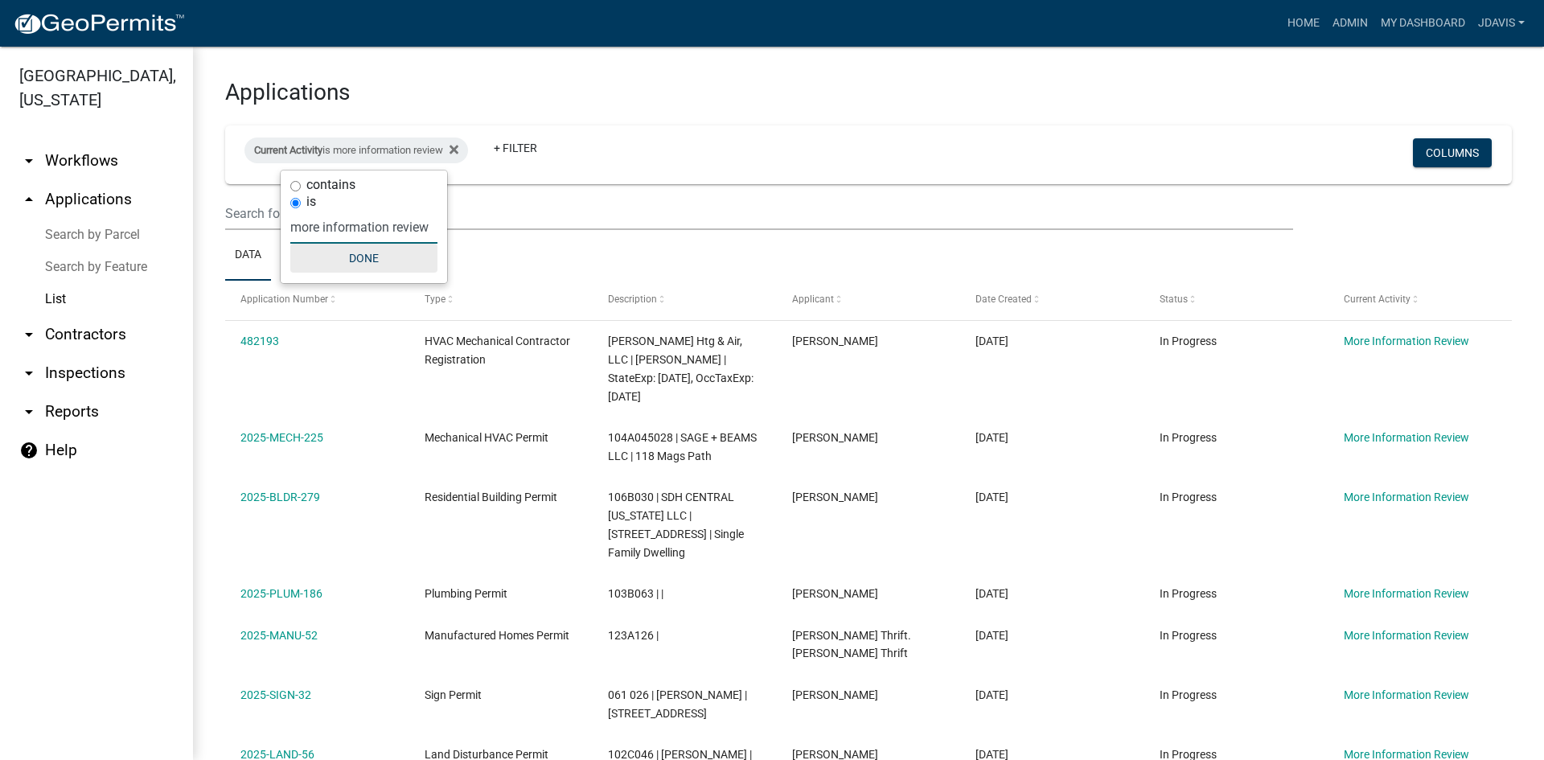
type input "more information review"
click at [372, 259] on button "Done" at bounding box center [363, 258] width 147 height 29
